Goal: Information Seeking & Learning: Check status

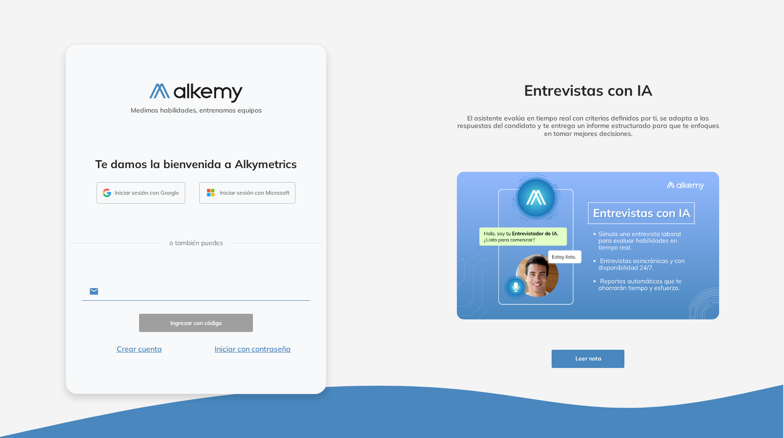
click at [171, 288] on input "text" at bounding box center [204, 291] width 211 height 18
click at [142, 294] on input "text" at bounding box center [204, 291] width 211 height 18
type input "**********"
click at [168, 317] on button "Ingresar con código" at bounding box center [196, 323] width 114 height 18
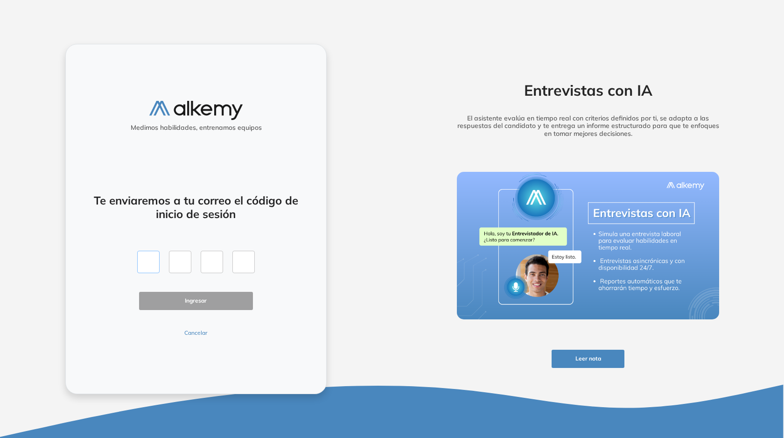
click at [148, 265] on input "text" at bounding box center [148, 262] width 22 height 22
type input "*"
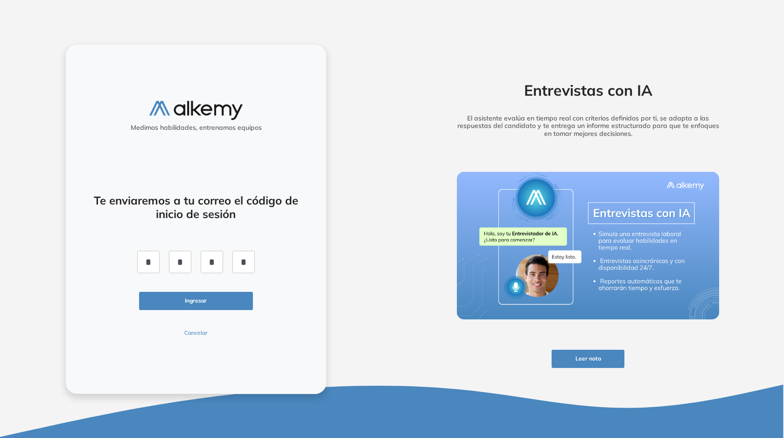
click at [204, 302] on button "Ingresar" at bounding box center [196, 301] width 114 height 18
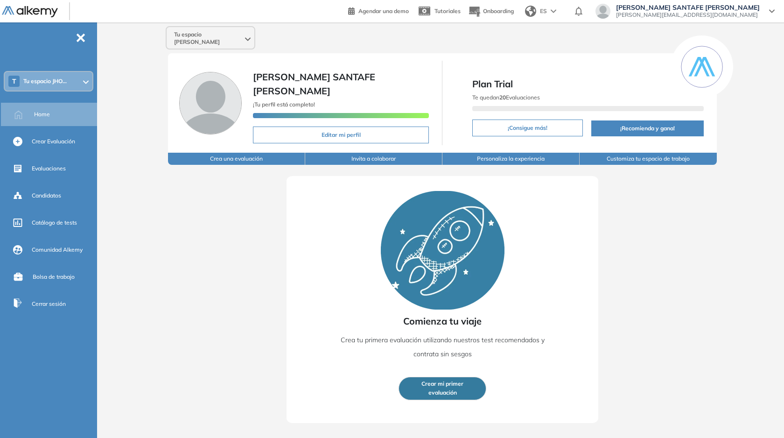
click at [53, 75] on div "T Tu espacio JHO..." at bounding box center [49, 81] width 88 height 19
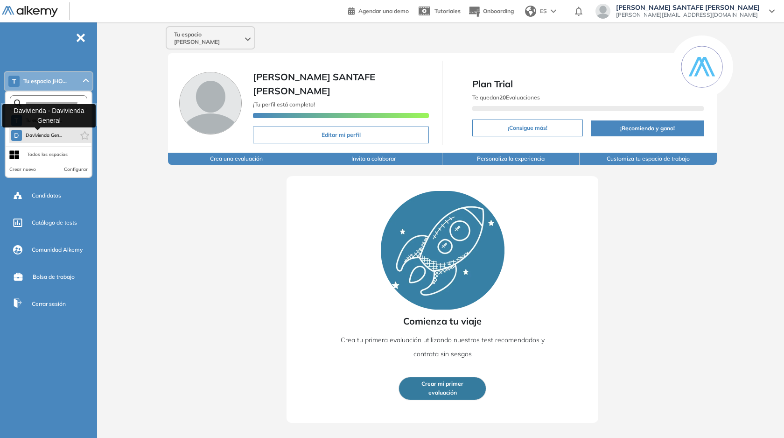
click at [52, 133] on span "Davivienda Gen..." at bounding box center [44, 135] width 37 height 7
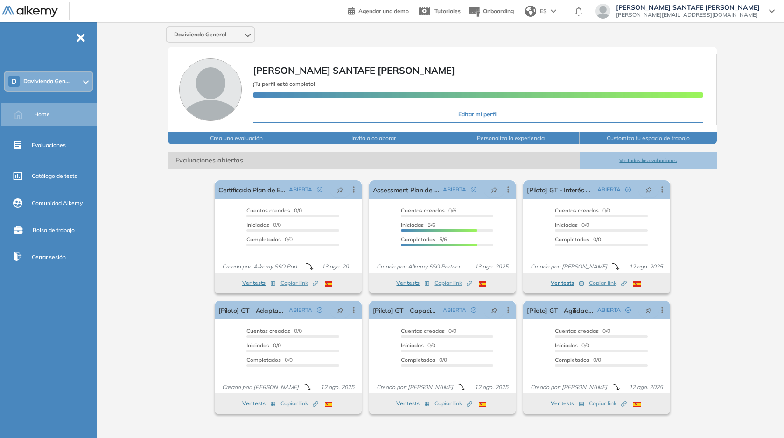
click at [667, 159] on button "Ver todas las evaluaciones" at bounding box center [648, 160] width 137 height 17
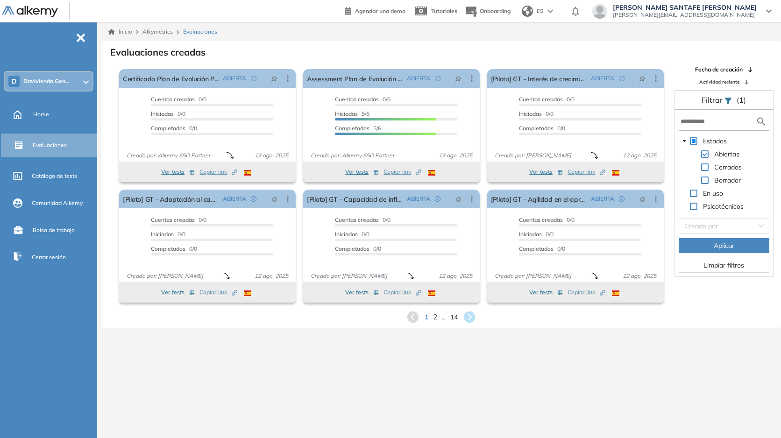
click at [434, 321] on span "2" at bounding box center [434, 316] width 4 height 11
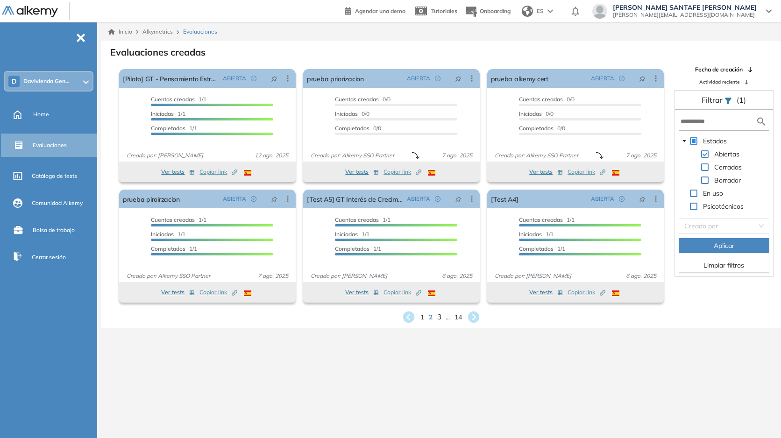
click at [438, 319] on span "3" at bounding box center [439, 316] width 4 height 11
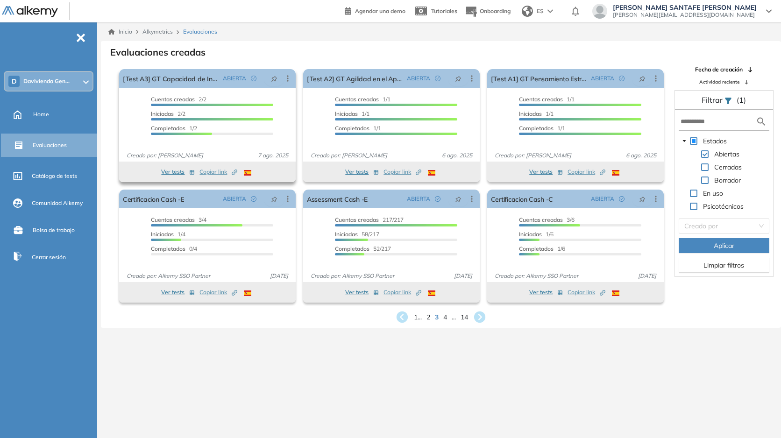
click at [176, 169] on button "Ver tests" at bounding box center [178, 171] width 34 height 11
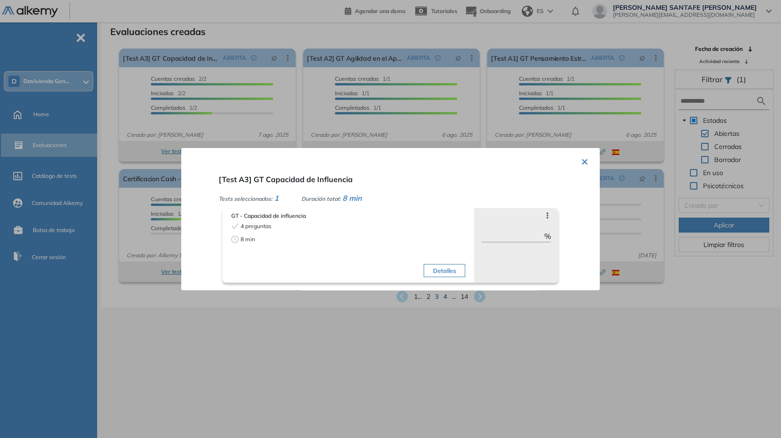
scroll to position [22, 0]
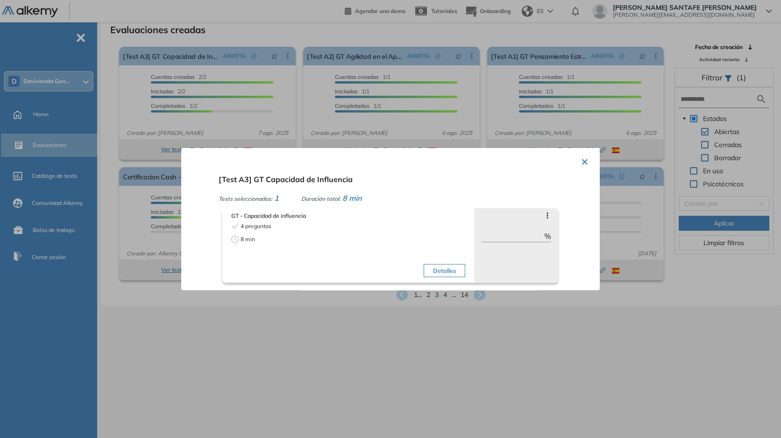
click at [429, 267] on button "Detalles" at bounding box center [444, 270] width 42 height 13
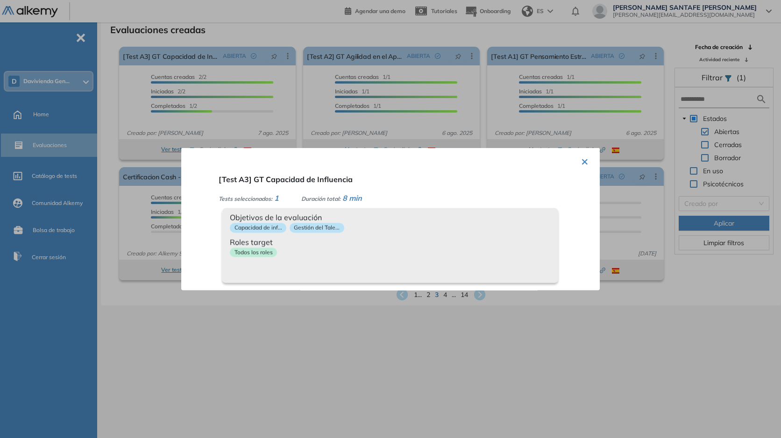
click at [583, 157] on button "×" at bounding box center [584, 161] width 7 height 18
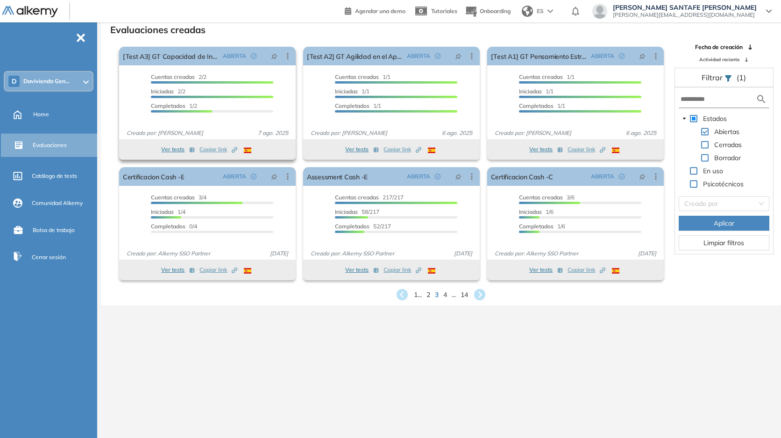
click at [193, 150] on icon "button" at bounding box center [192, 150] width 6 height 6
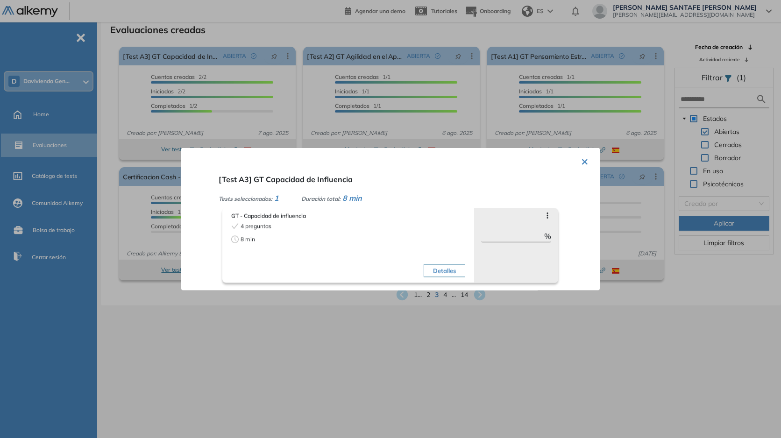
click at [583, 163] on button "×" at bounding box center [584, 161] width 7 height 18
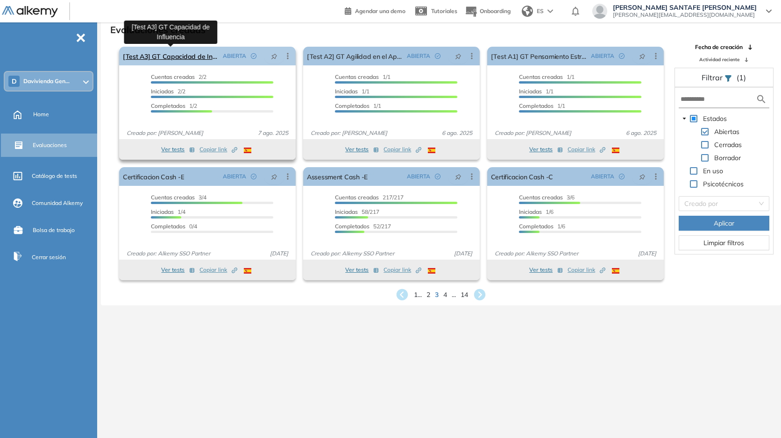
click at [195, 56] on link "[Test A3] GT Capacidad de Influencia" at bounding box center [171, 56] width 96 height 19
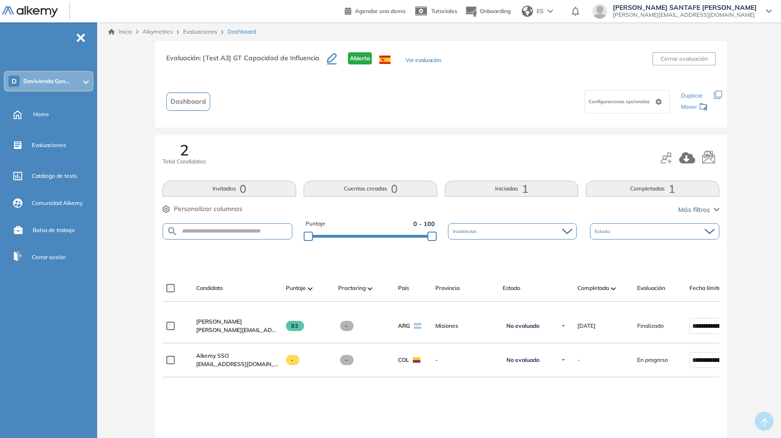
scroll to position [22, 0]
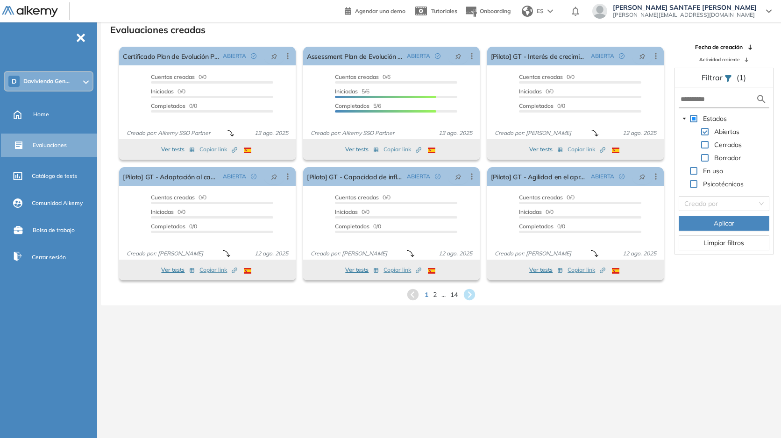
click at [35, 82] on span "Davivienda Gen..." at bounding box center [46, 80] width 46 height 7
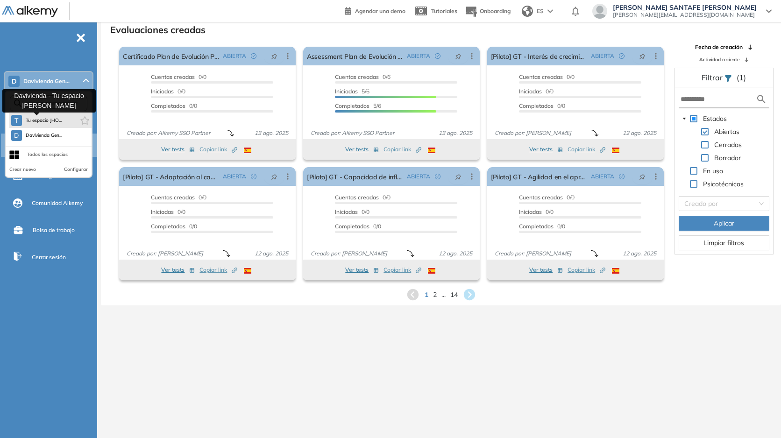
click at [53, 120] on span "Tu espacio JHO..." at bounding box center [44, 120] width 36 height 7
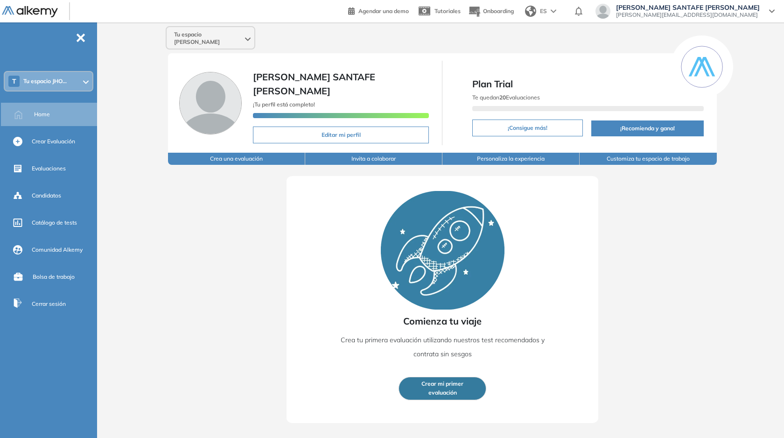
click at [56, 82] on span "Tu espacio JHO..." at bounding box center [44, 80] width 43 height 7
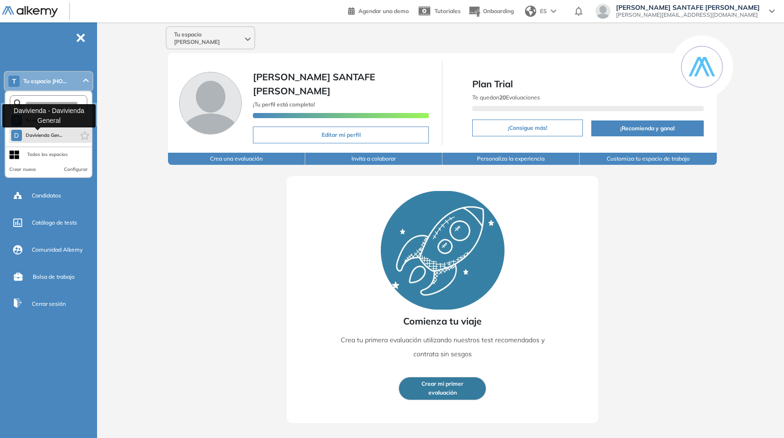
click at [50, 133] on span "Davivienda Gen..." at bounding box center [44, 135] width 37 height 7
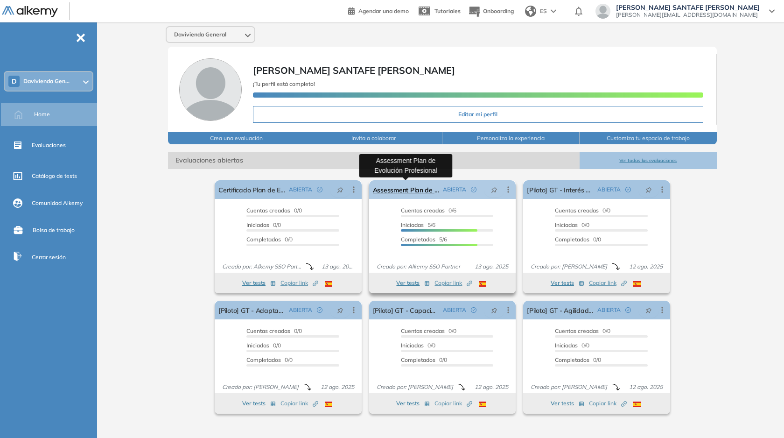
click at [408, 189] on link "Assessment Plan de Evolución Profesional" at bounding box center [406, 189] width 66 height 19
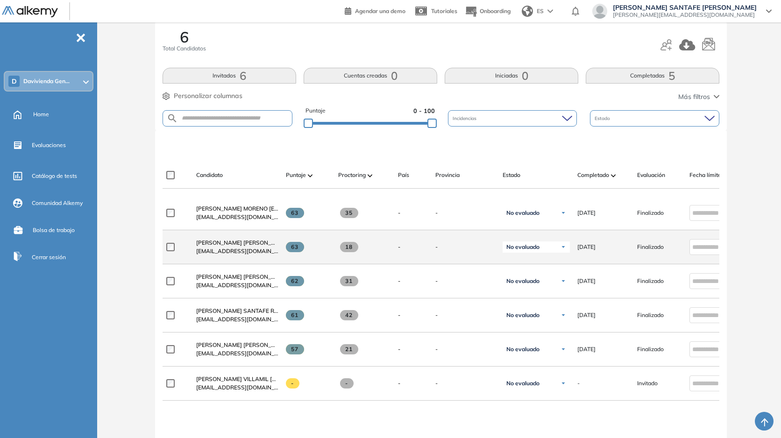
scroll to position [113, 0]
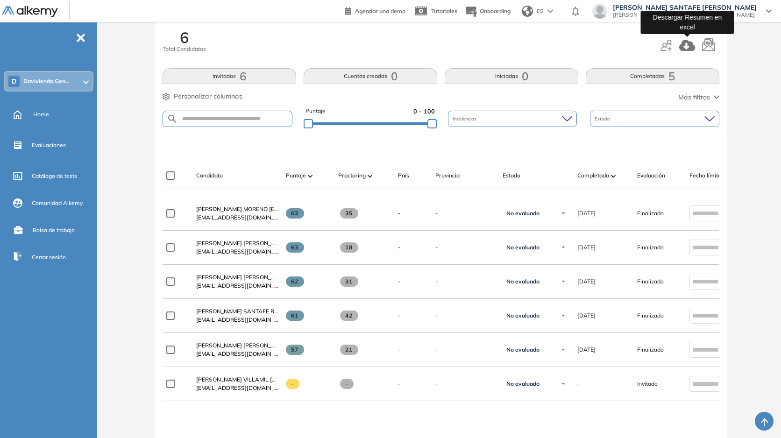
click at [685, 47] on icon "button" at bounding box center [687, 45] width 16 height 11
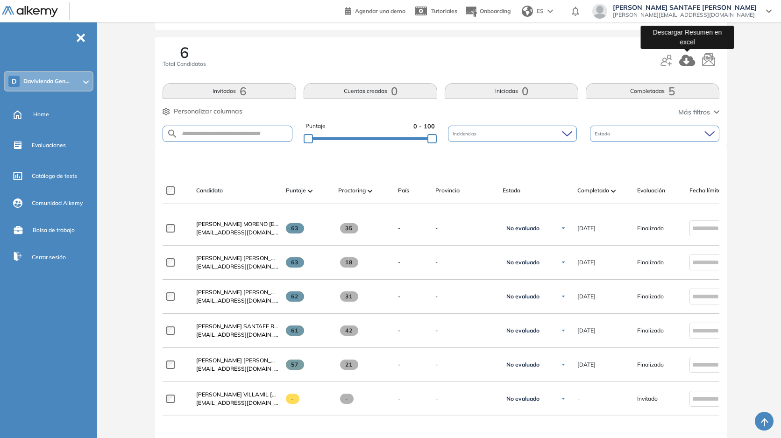
scroll to position [96, 0]
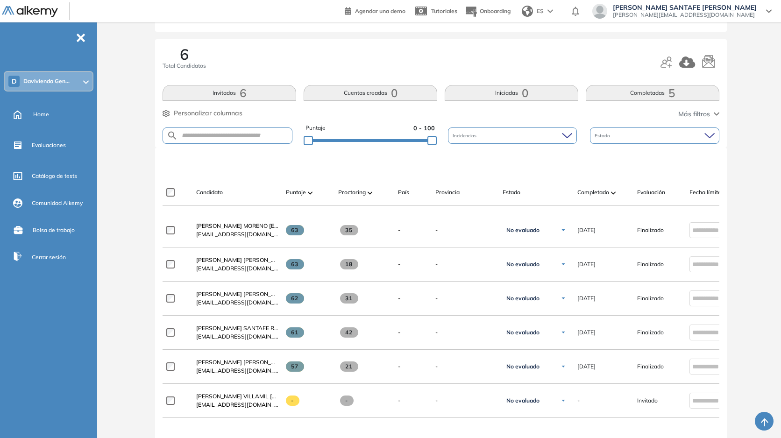
click at [708, 111] on span "Más filtros" at bounding box center [694, 114] width 32 height 10
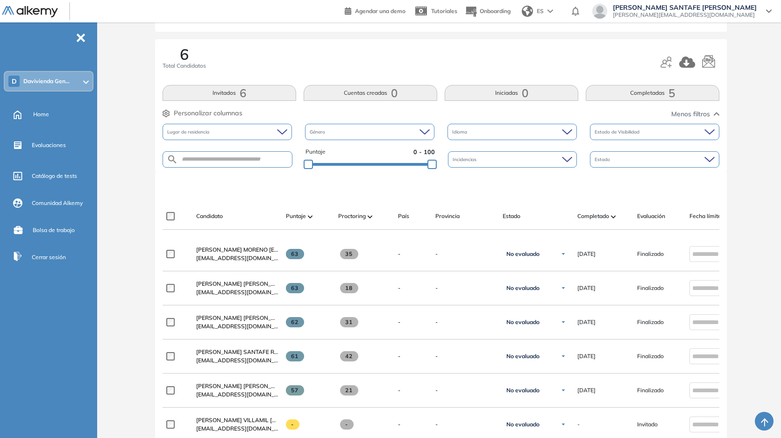
click at [708, 111] on span "Menos filtros" at bounding box center [690, 114] width 39 height 10
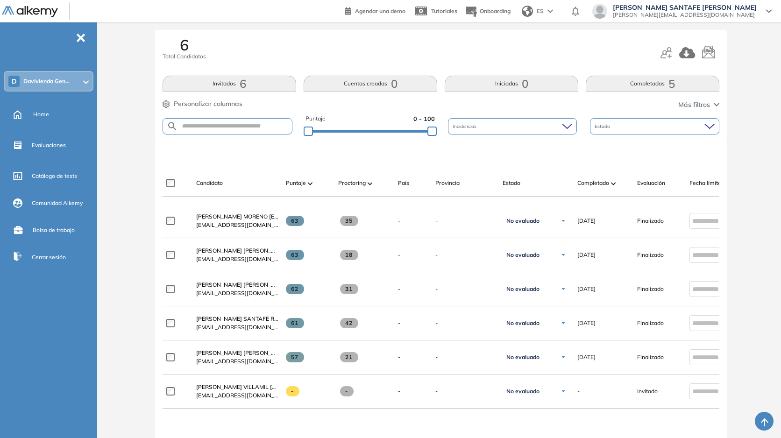
scroll to position [103, 0]
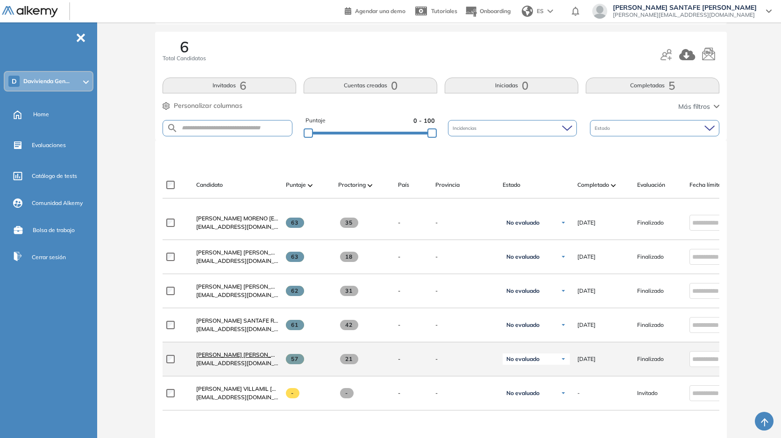
click at [224, 358] on span "[PERSON_NAME] [PERSON_NAME][EMAIL_ADDRESS][DOMAIN_NAME]" at bounding box center [290, 354] width 189 height 7
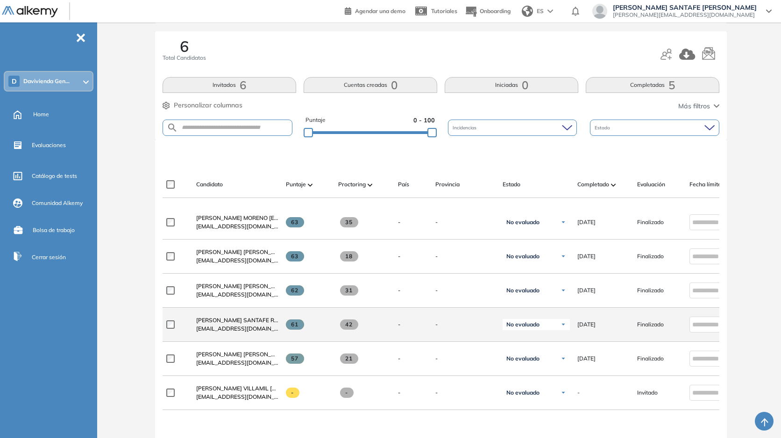
scroll to position [110, 0]
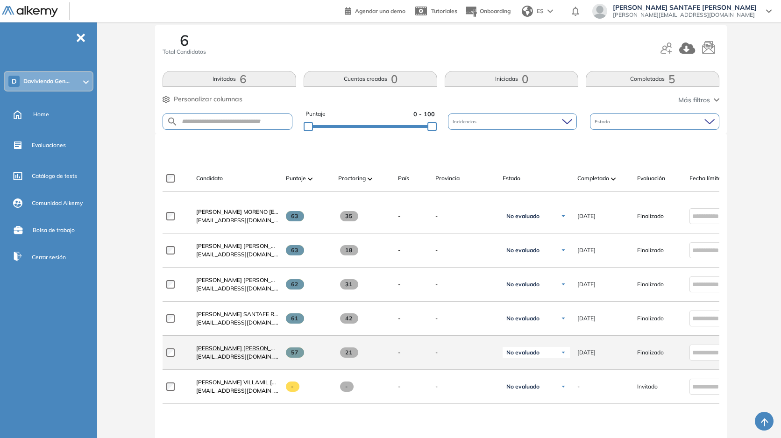
click at [219, 348] on span "[PERSON_NAME] [PERSON_NAME][EMAIL_ADDRESS][DOMAIN_NAME]" at bounding box center [290, 348] width 189 height 7
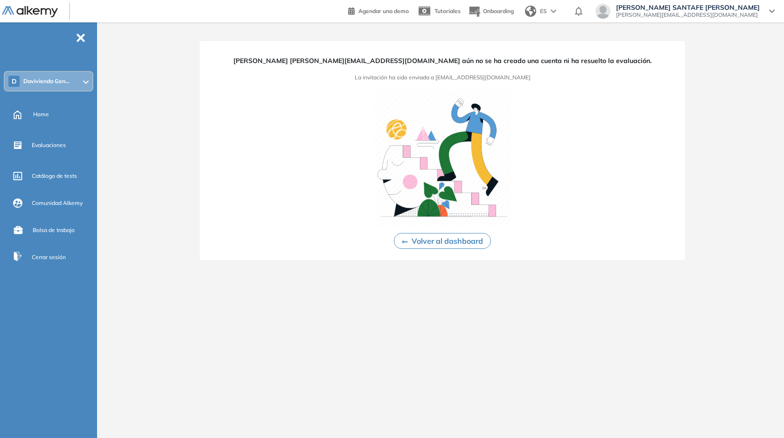
click at [439, 245] on button "Volver al dashboard" at bounding box center [442, 241] width 97 height 16
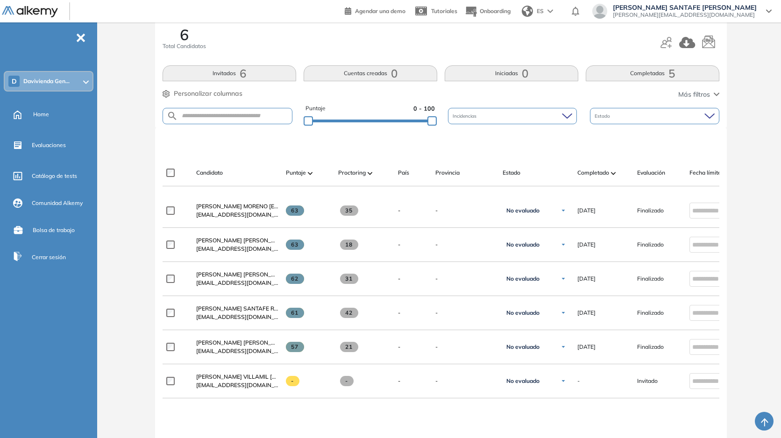
scroll to position [116, 0]
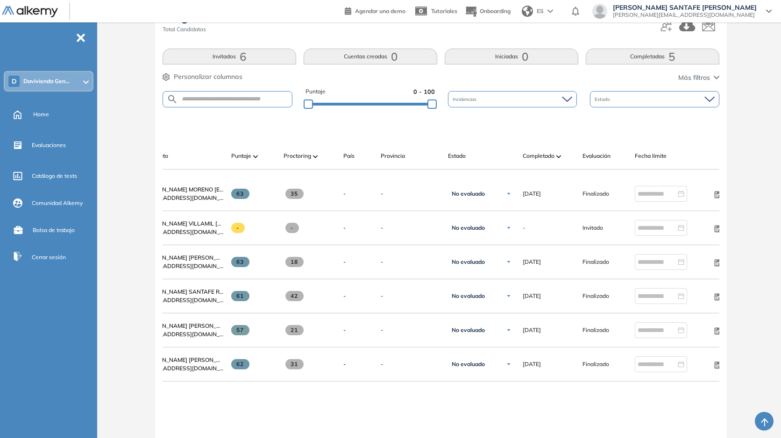
scroll to position [0, 71]
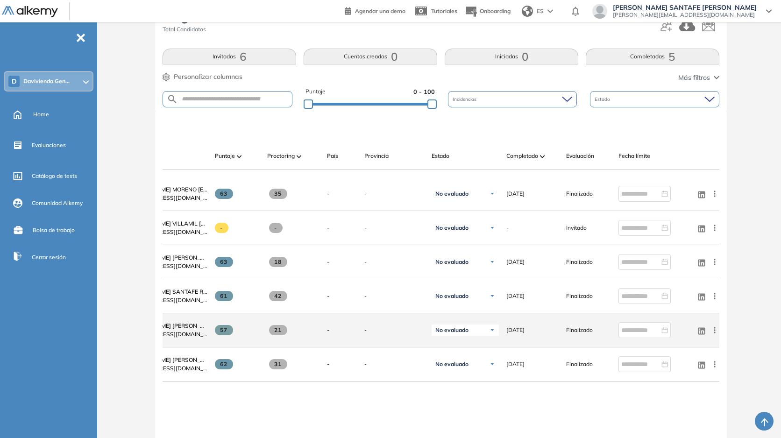
click at [713, 334] on icon at bounding box center [714, 329] width 9 height 9
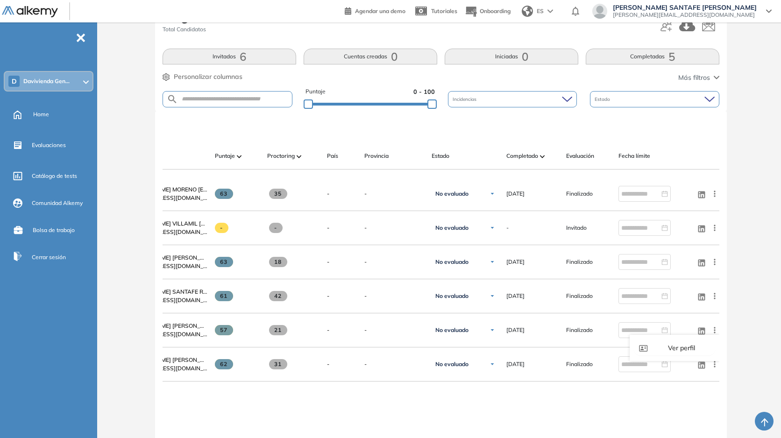
click at [733, 304] on div "Evaluación : Assessment Plan de Evolución Profesional Abierta Ver evaluación Ce…" at bounding box center [441, 236] width 672 height 655
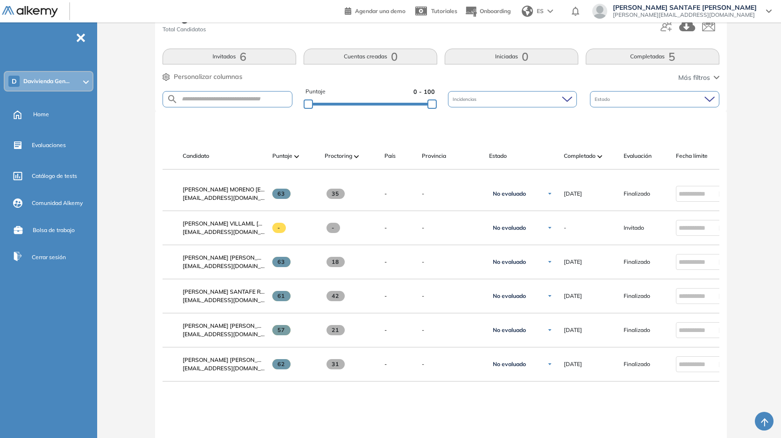
scroll to position [0, 0]
